Goal: Transaction & Acquisition: Download file/media

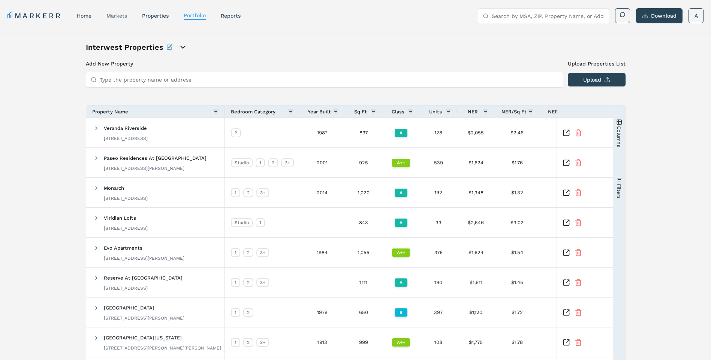
click at [124, 16] on link "markets" at bounding box center [116, 16] width 21 height 6
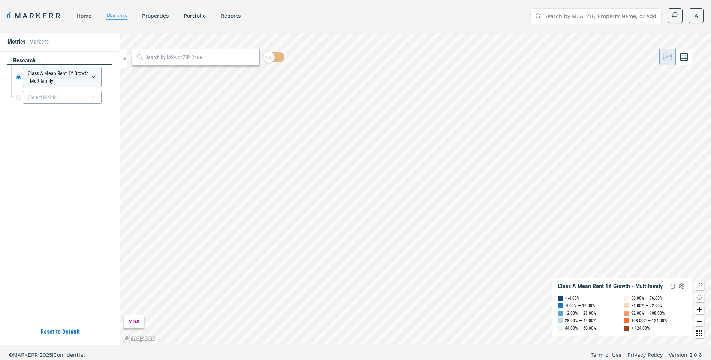
click at [196, 58] on input "text" at bounding box center [200, 58] width 110 height 8
click at [160, 56] on input "text" at bounding box center [200, 58] width 110 height 8
click at [207, 56] on input "text" at bounding box center [200, 58] width 110 height 8
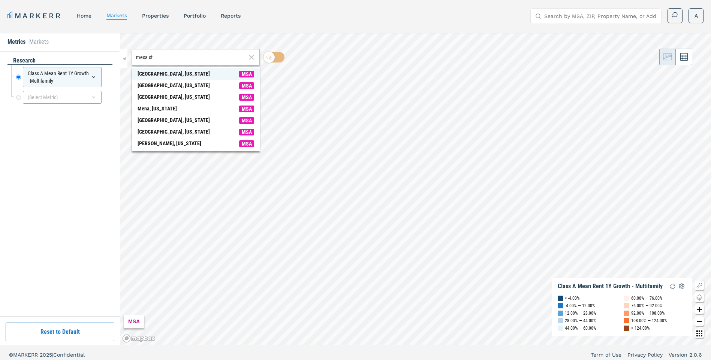
type input "mesa st"
click at [159, 76] on div "[GEOGRAPHIC_DATA], [US_STATE]" at bounding box center [173, 74] width 72 height 8
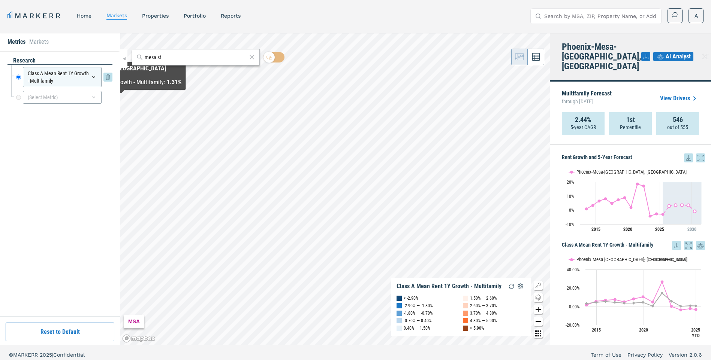
click at [93, 79] on icon at bounding box center [94, 77] width 6 height 6
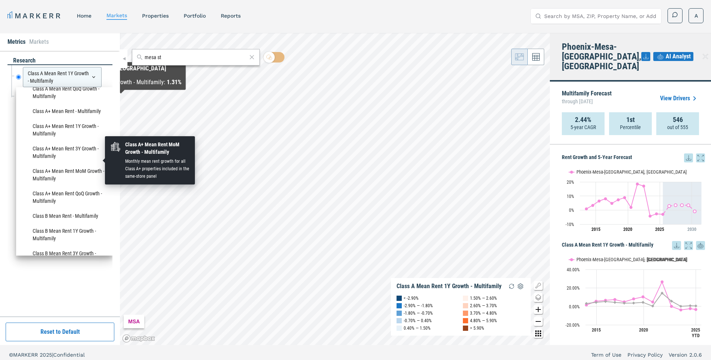
scroll to position [300, 0]
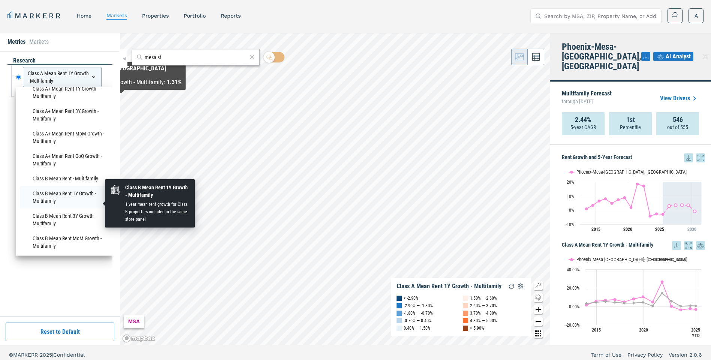
click at [79, 200] on li "Class B Mean Rent 1Y Growth - Multifamily" at bounding box center [64, 197] width 89 height 22
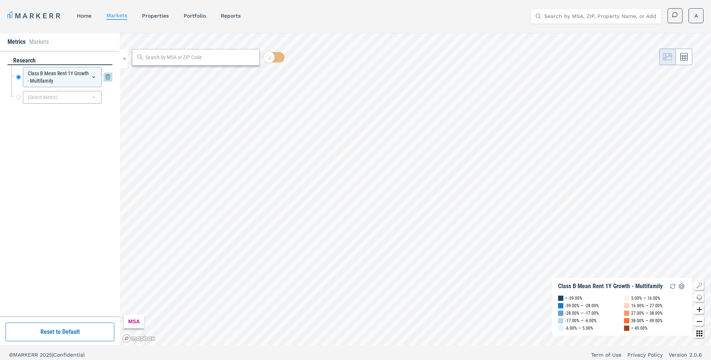
click at [93, 77] on icon at bounding box center [93, 77] width 3 height 2
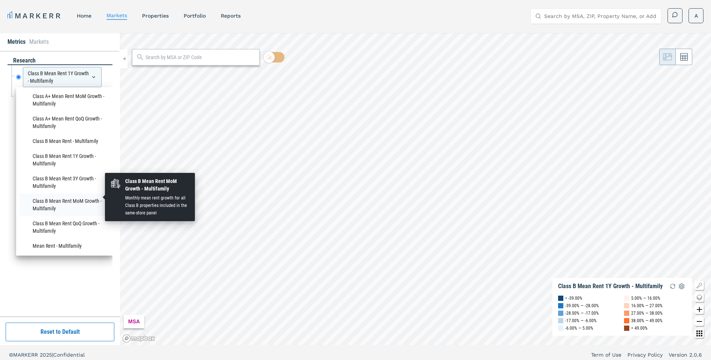
scroll to position [375, 0]
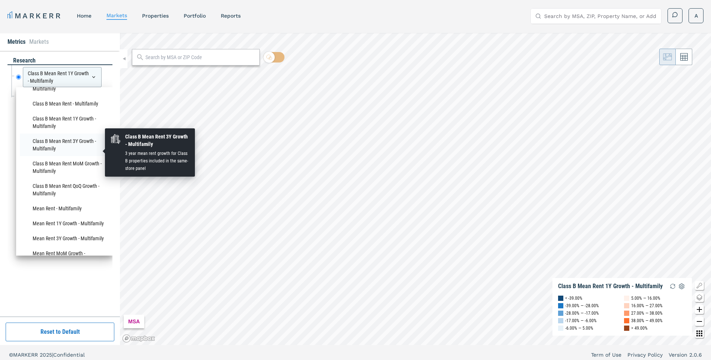
click at [82, 149] on li "Class B Mean Rent 3Y Growth - Multifamily" at bounding box center [64, 145] width 89 height 22
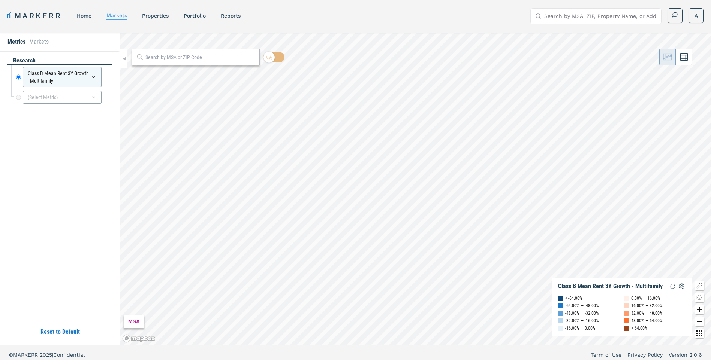
click at [222, 56] on input "text" at bounding box center [200, 58] width 110 height 8
type input "[GEOGRAPHIC_DATA]"
click at [182, 75] on span "[GEOGRAPHIC_DATA], [US_STATE] MSA" at bounding box center [196, 74] width 128 height 12
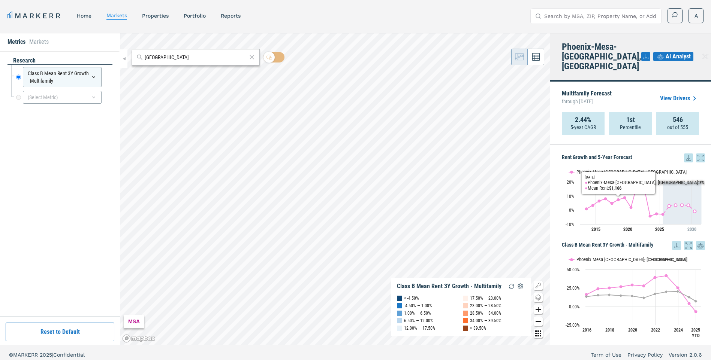
click at [669, 94] on link "View Drivers" at bounding box center [679, 98] width 39 height 9
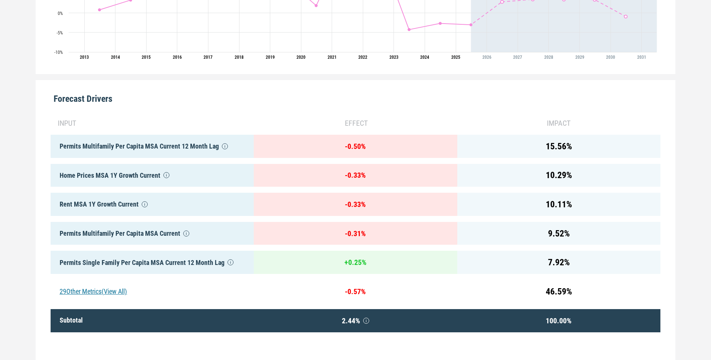
scroll to position [300, 0]
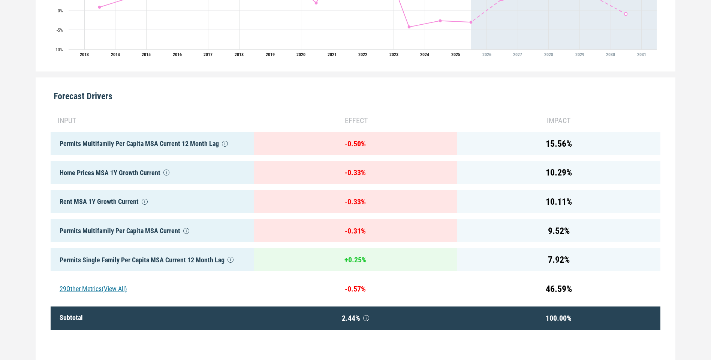
click at [100, 287] on div "29 Other Metrics (View All)" at bounding box center [152, 289] width 203 height 23
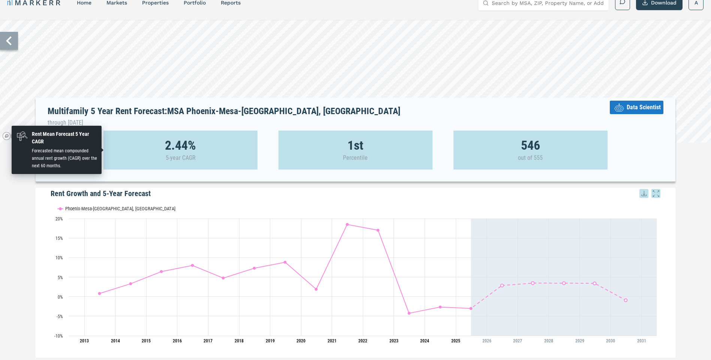
scroll to position [0, 0]
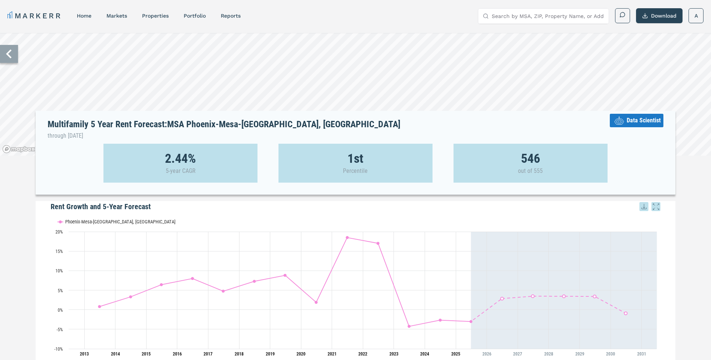
click at [10, 61] on icon at bounding box center [9, 54] width 18 height 18
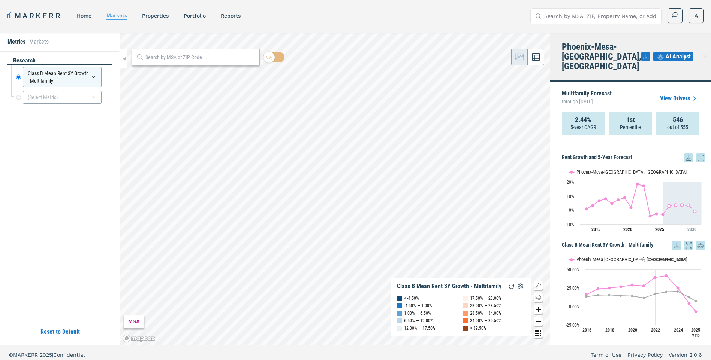
click at [688, 154] on icon at bounding box center [688, 158] width 9 height 9
click at [657, 193] on div "Download as XLS" at bounding box center [660, 196] width 43 height 7
